Goal: Find specific page/section: Find specific page/section

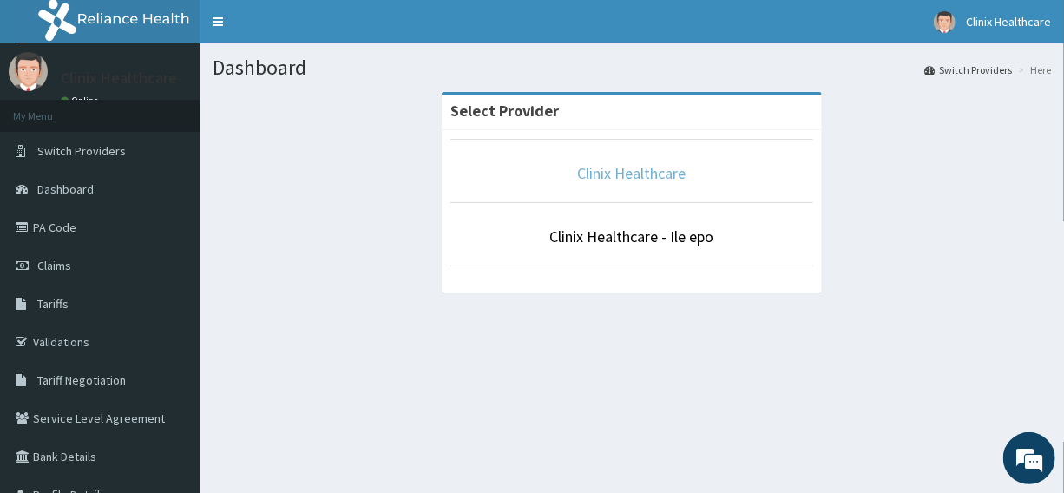
click at [646, 174] on link "Clinix Healthcare" at bounding box center [632, 173] width 109 height 20
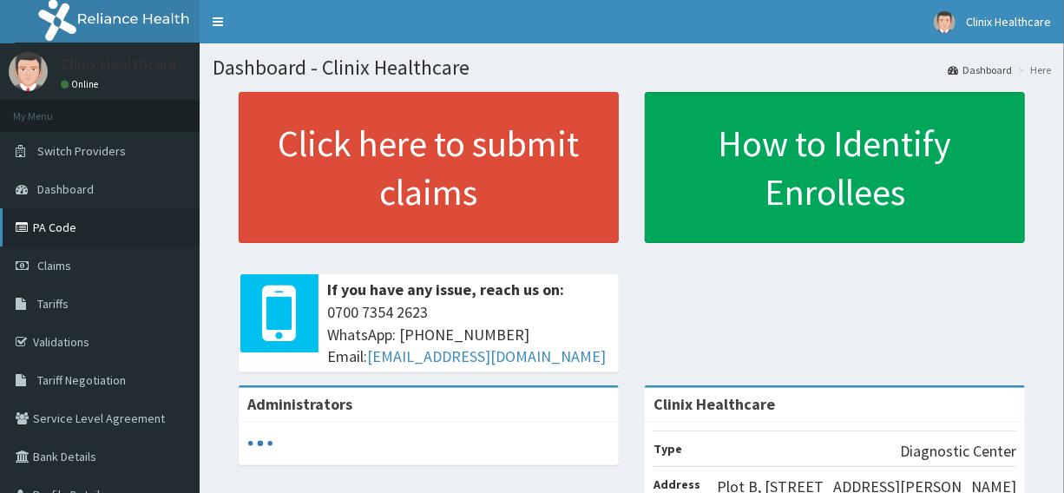
click at [73, 224] on link "PA Code" at bounding box center [100, 227] width 200 height 38
